Goal: Transaction & Acquisition: Purchase product/service

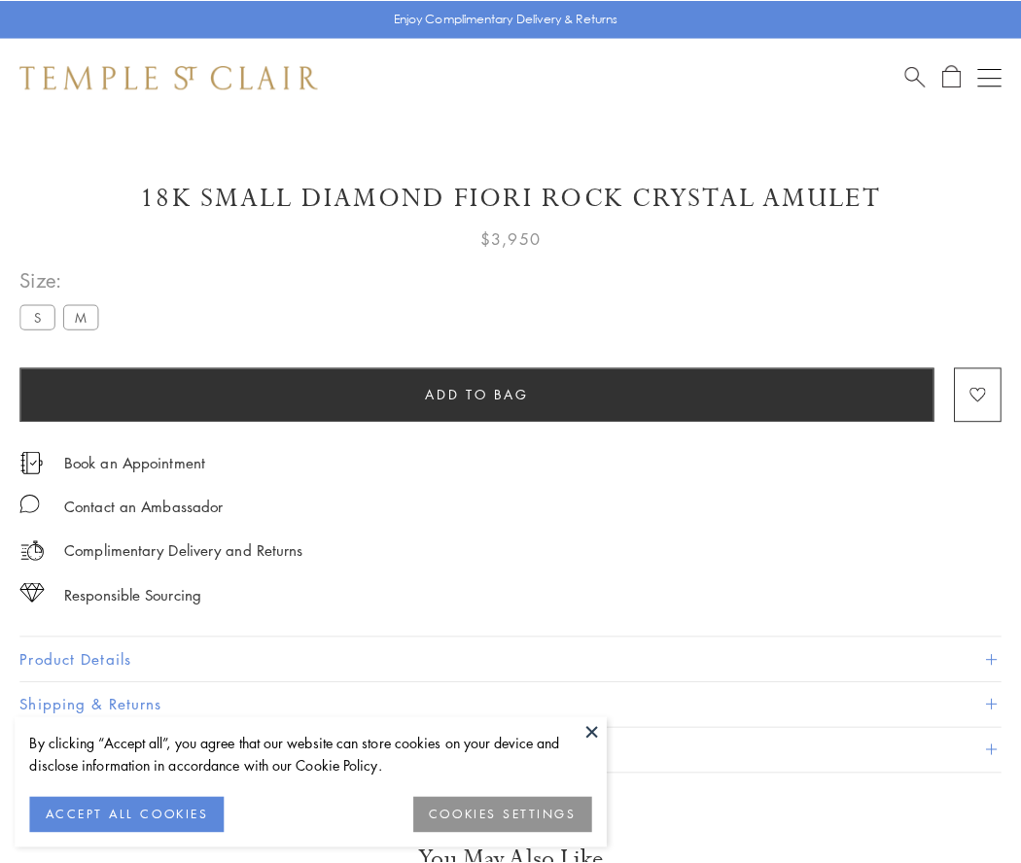
scroll to position [1, 0]
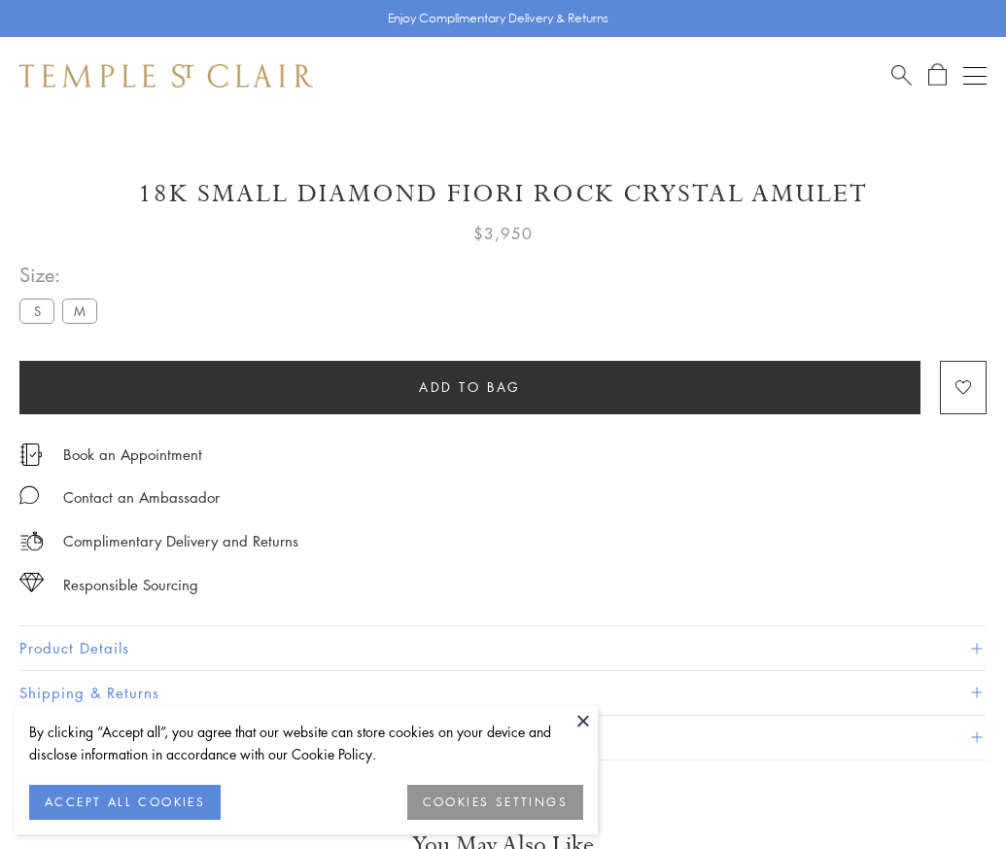
click at [469, 386] on span "Add to bag" at bounding box center [470, 386] width 102 height 21
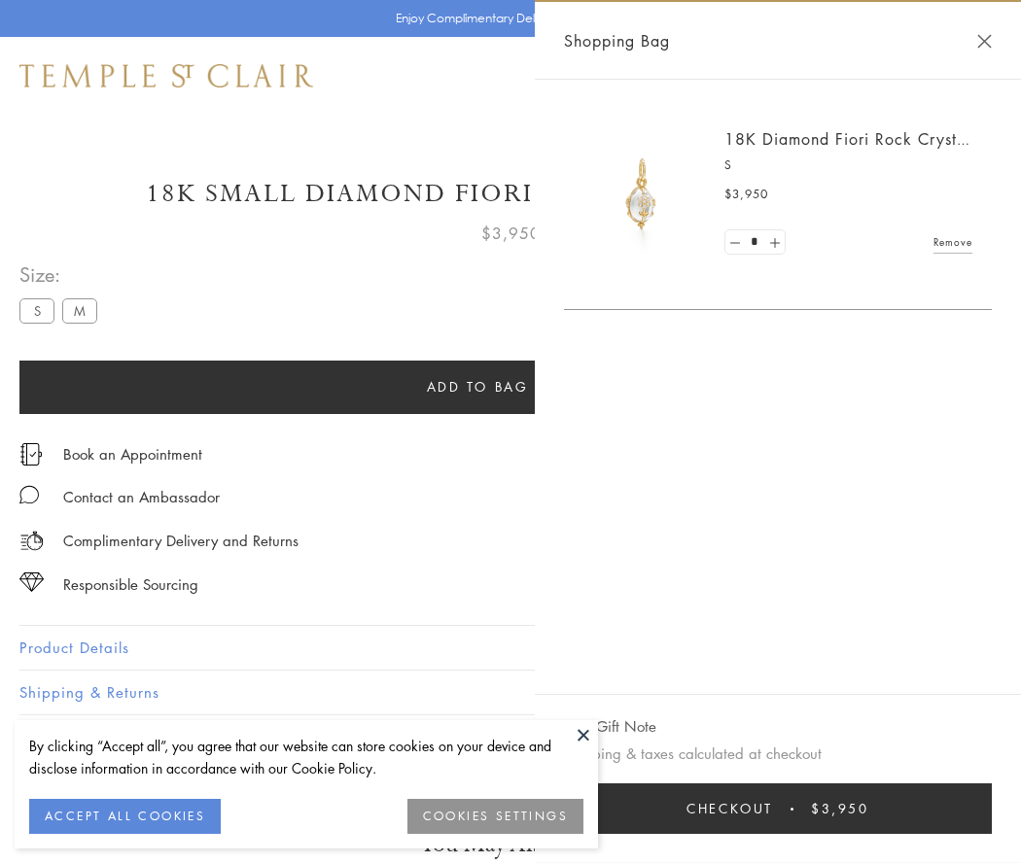
click at [778, 809] on button "Checkout $3,950" at bounding box center [778, 808] width 428 height 51
